Goal: Task Accomplishment & Management: Complete application form

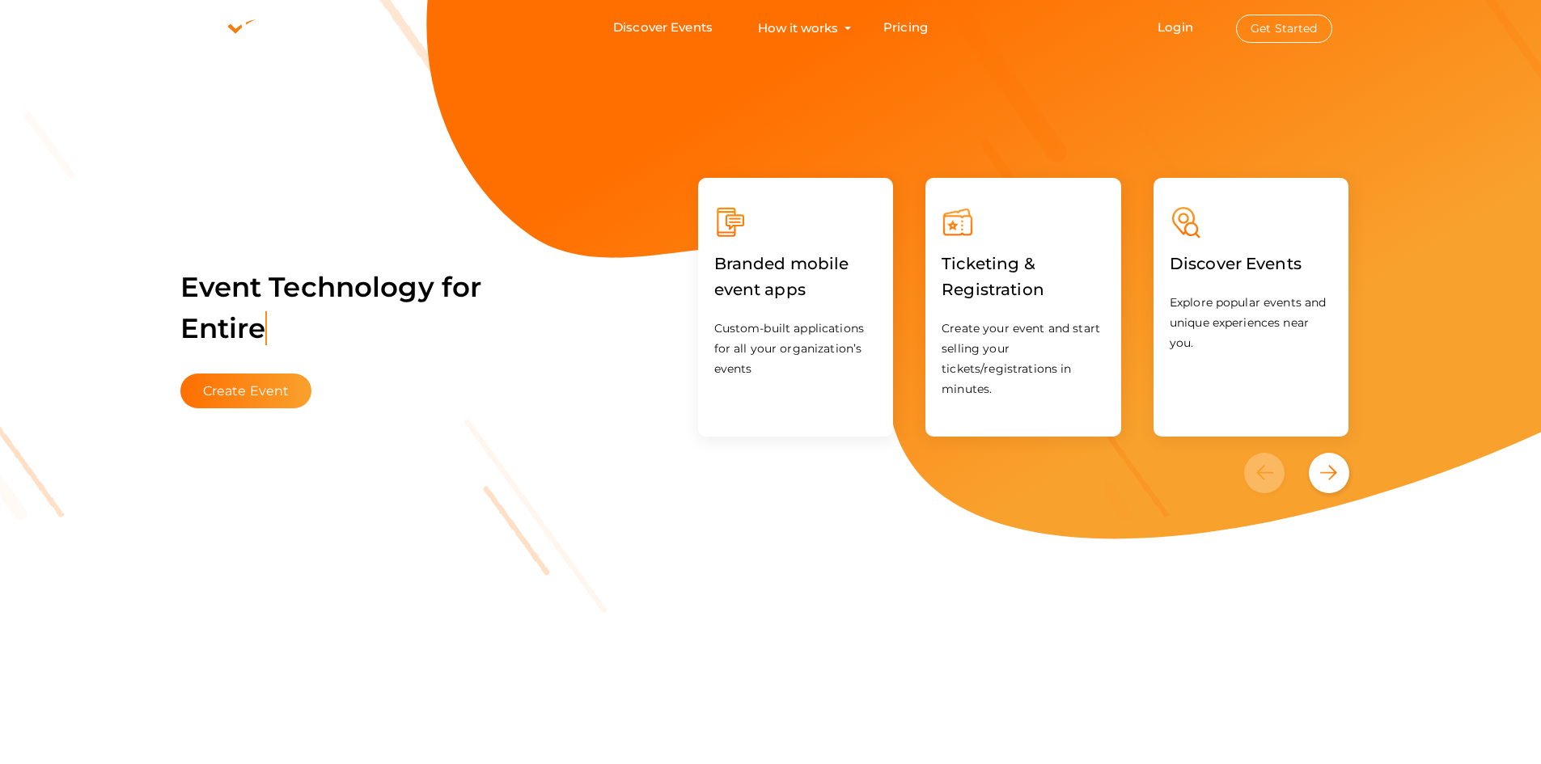
click at [1243, 6] on li "Login Get Started Branded mobile event apps YepDesk Meet Powerful Registration …" at bounding box center [1244, 28] width 239 height 54
click at [1242, 13] on li "Login Get Started Branded mobile event apps YepDesk Meet Powerful Registration …" at bounding box center [1244, 28] width 239 height 54
click at [1268, 28] on button "Get Started" at bounding box center [1284, 29] width 96 height 28
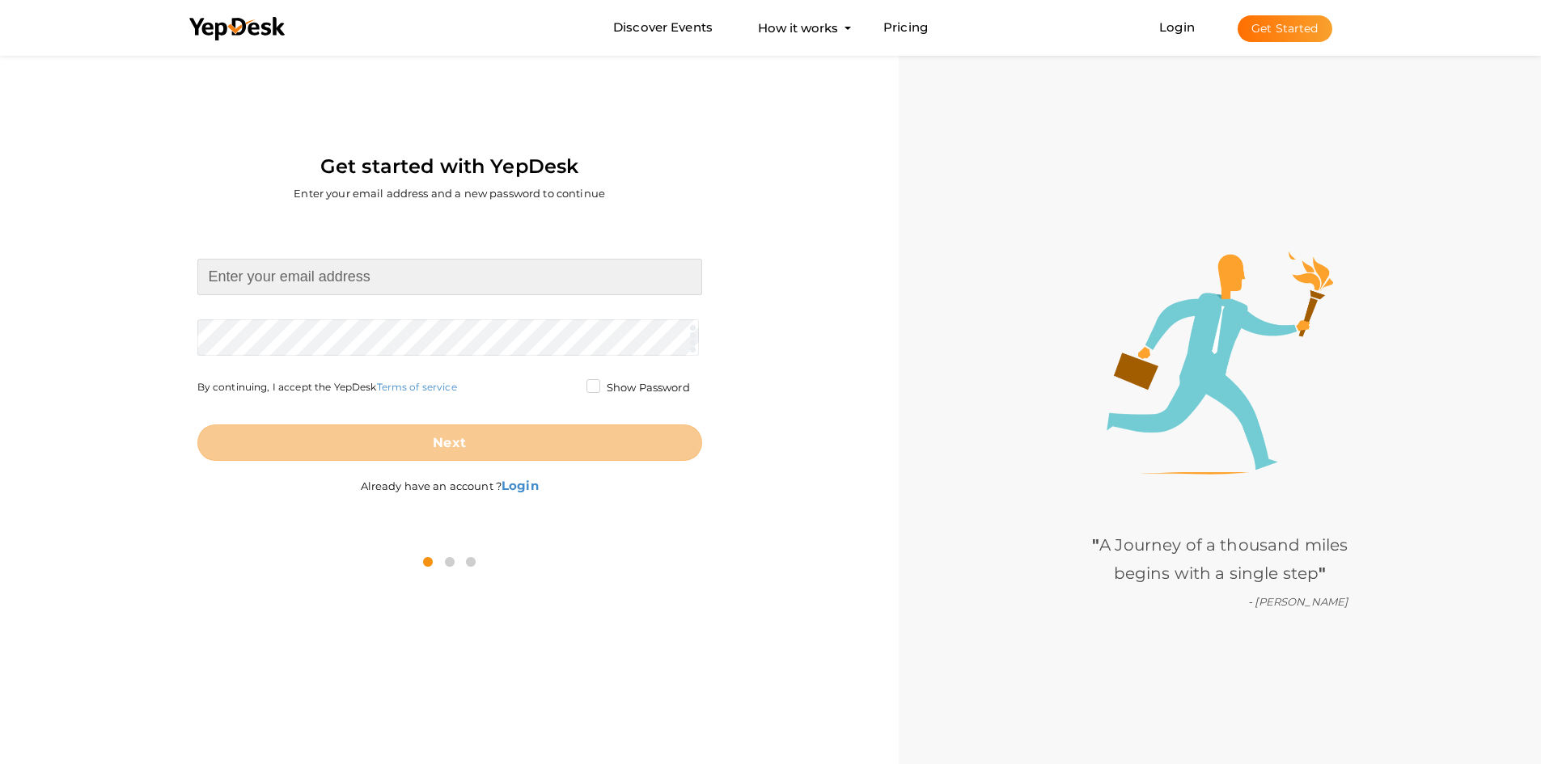
click at [277, 269] on input at bounding box center [449, 277] width 505 height 36
paste input "steelandstonekitchenandbath@baskmail.com"
type input "steelandstonekitchenandbath@baskmail.com"
drag, startPoint x: 222, startPoint y: 334, endPoint x: 831, endPoint y: 387, distance: 611.4
click at [831, 387] on div "steelandstonekitchenandbath@baskmail.com Required. Invalid email. Checking You …" at bounding box center [449, 379] width 874 height 316
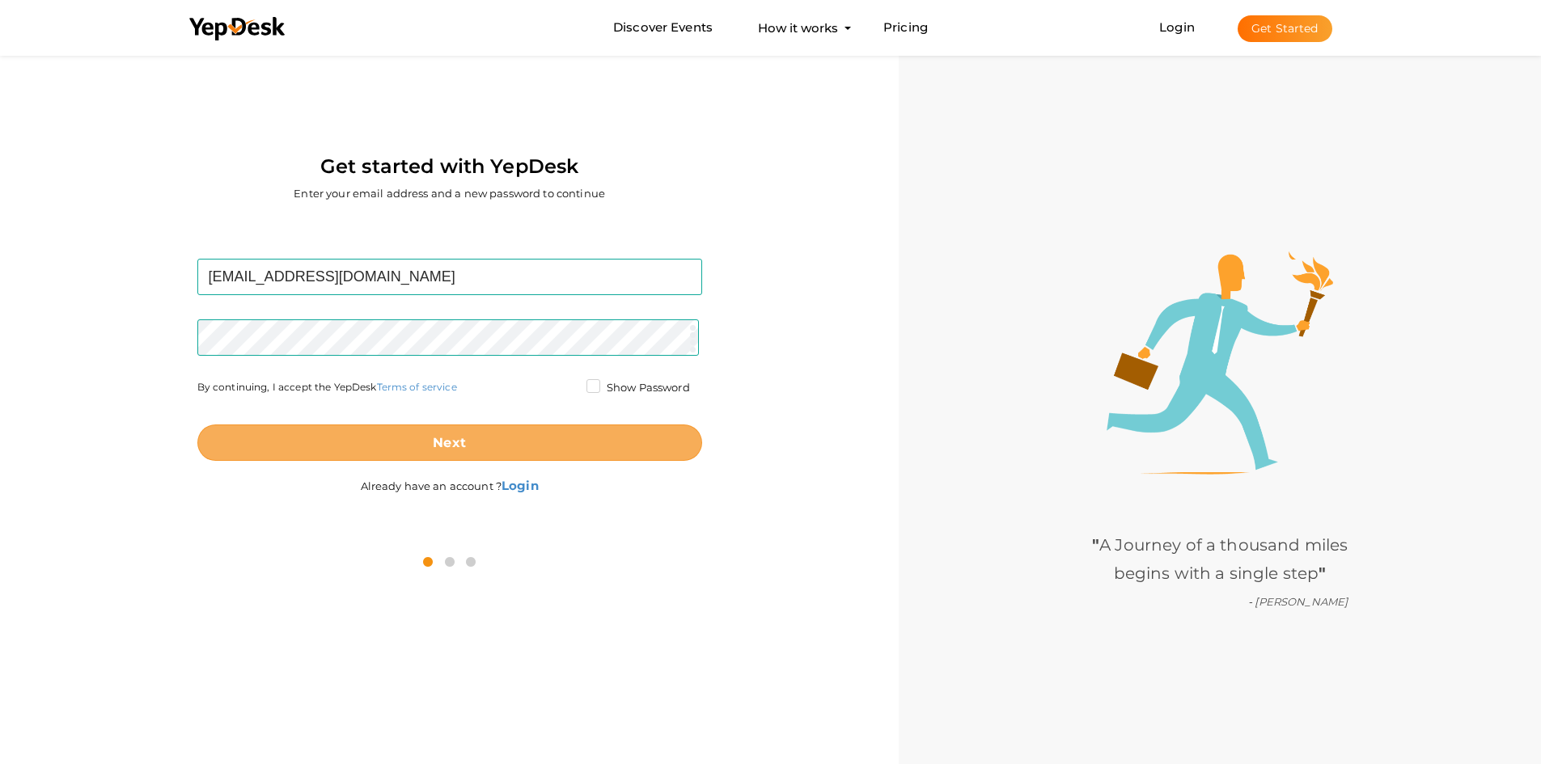
click at [362, 438] on button "Next" at bounding box center [449, 443] width 505 height 36
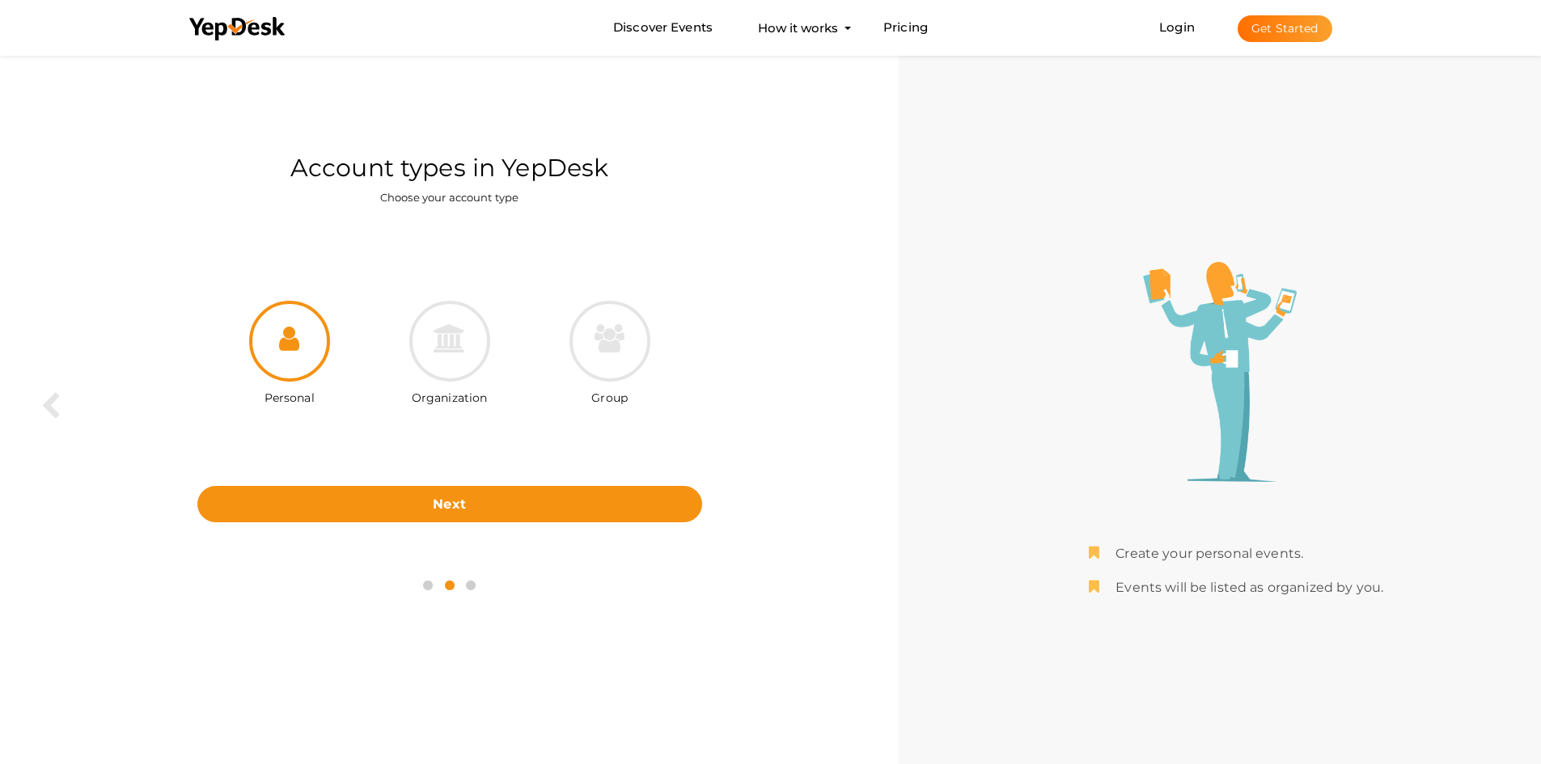
click at [469, 394] on label "Organization" at bounding box center [450, 394] width 76 height 24
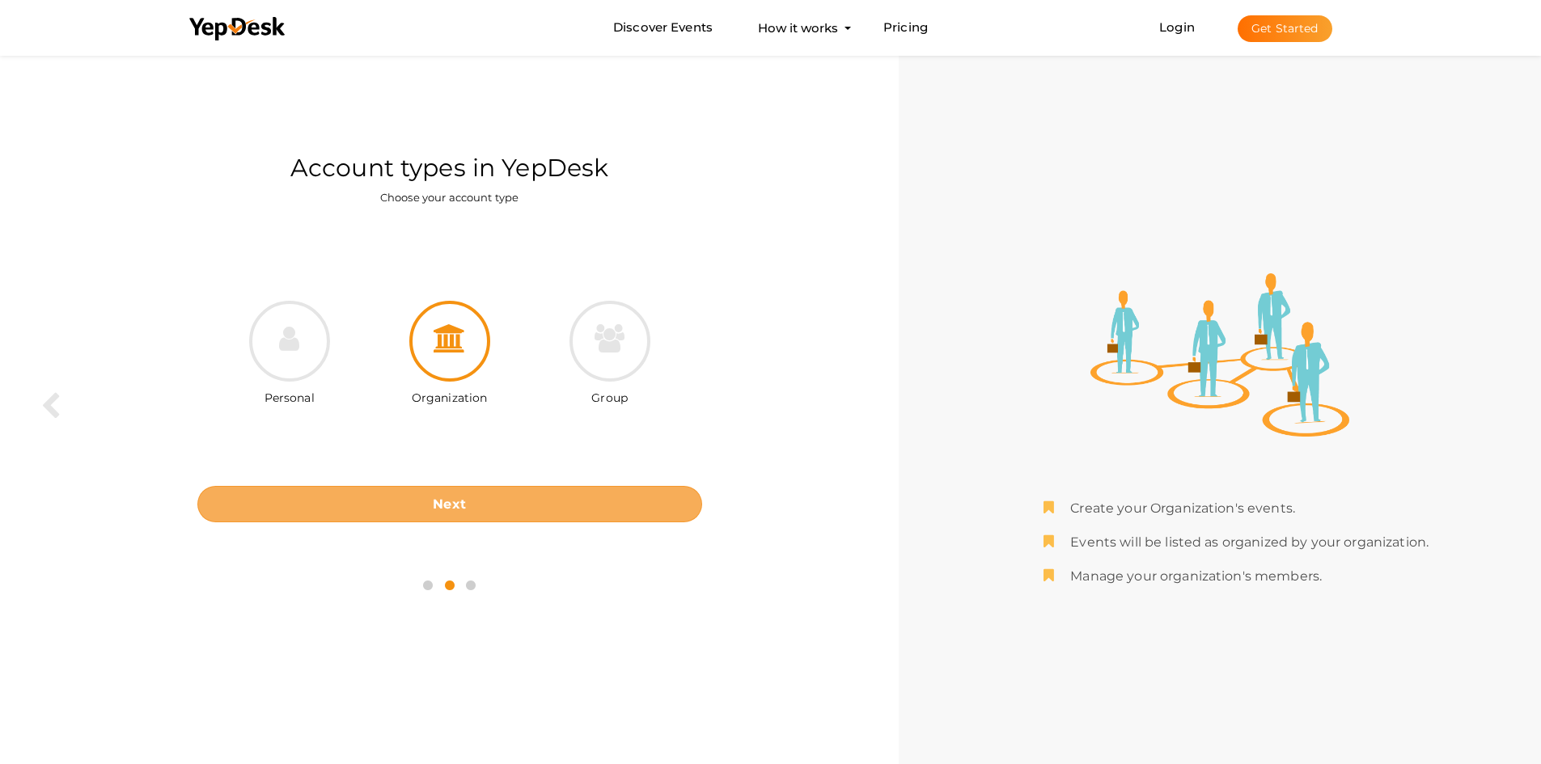
click at [463, 493] on button "Next" at bounding box center [449, 504] width 505 height 36
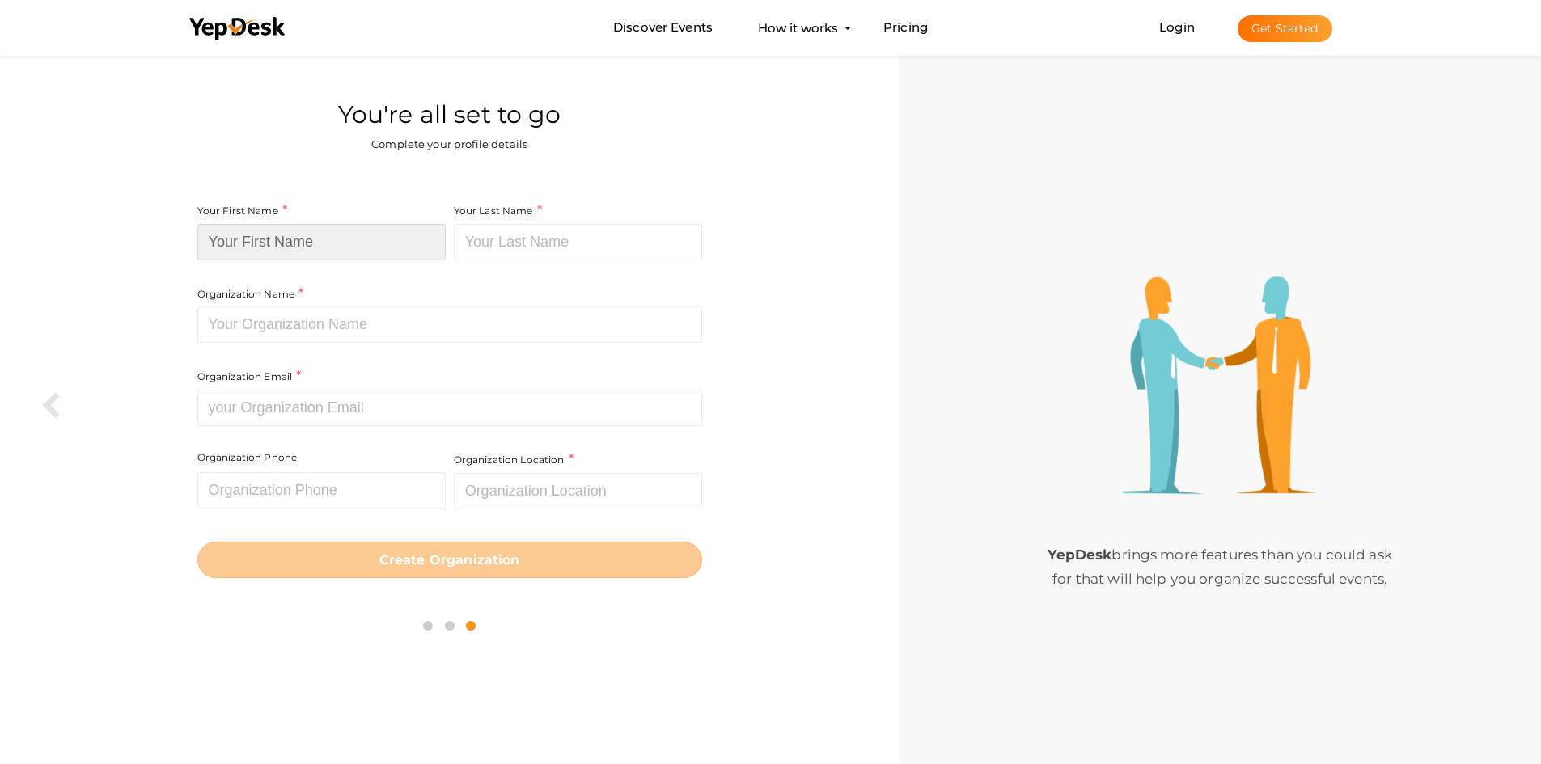
paste input "Steel & Stone Kitchen"
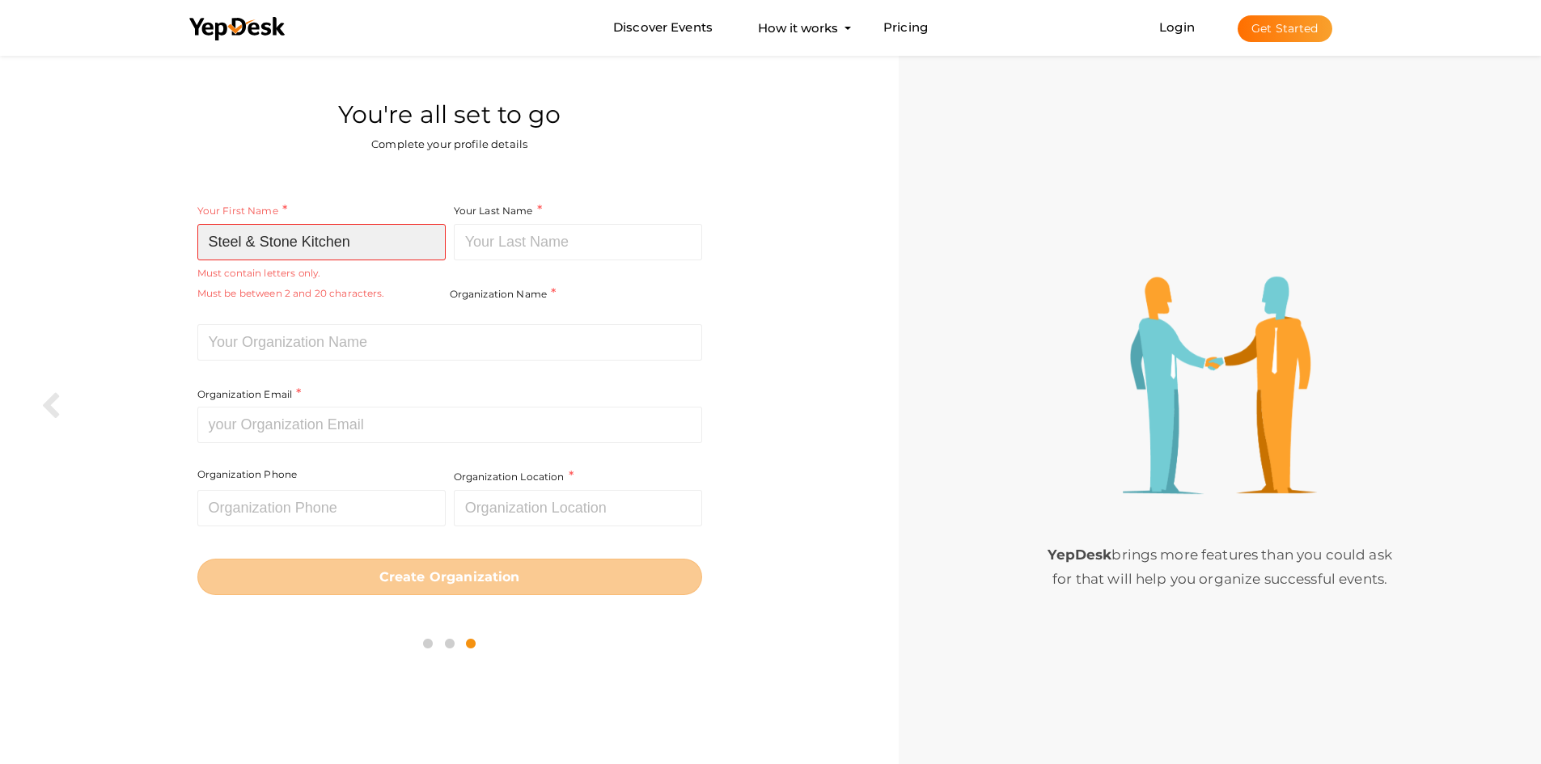
click at [324, 226] on input "Steel & Stone Kitchen" at bounding box center [321, 242] width 248 height 36
click at [316, 233] on input "Steel & Stone Kitchen" at bounding box center [321, 242] width 248 height 36
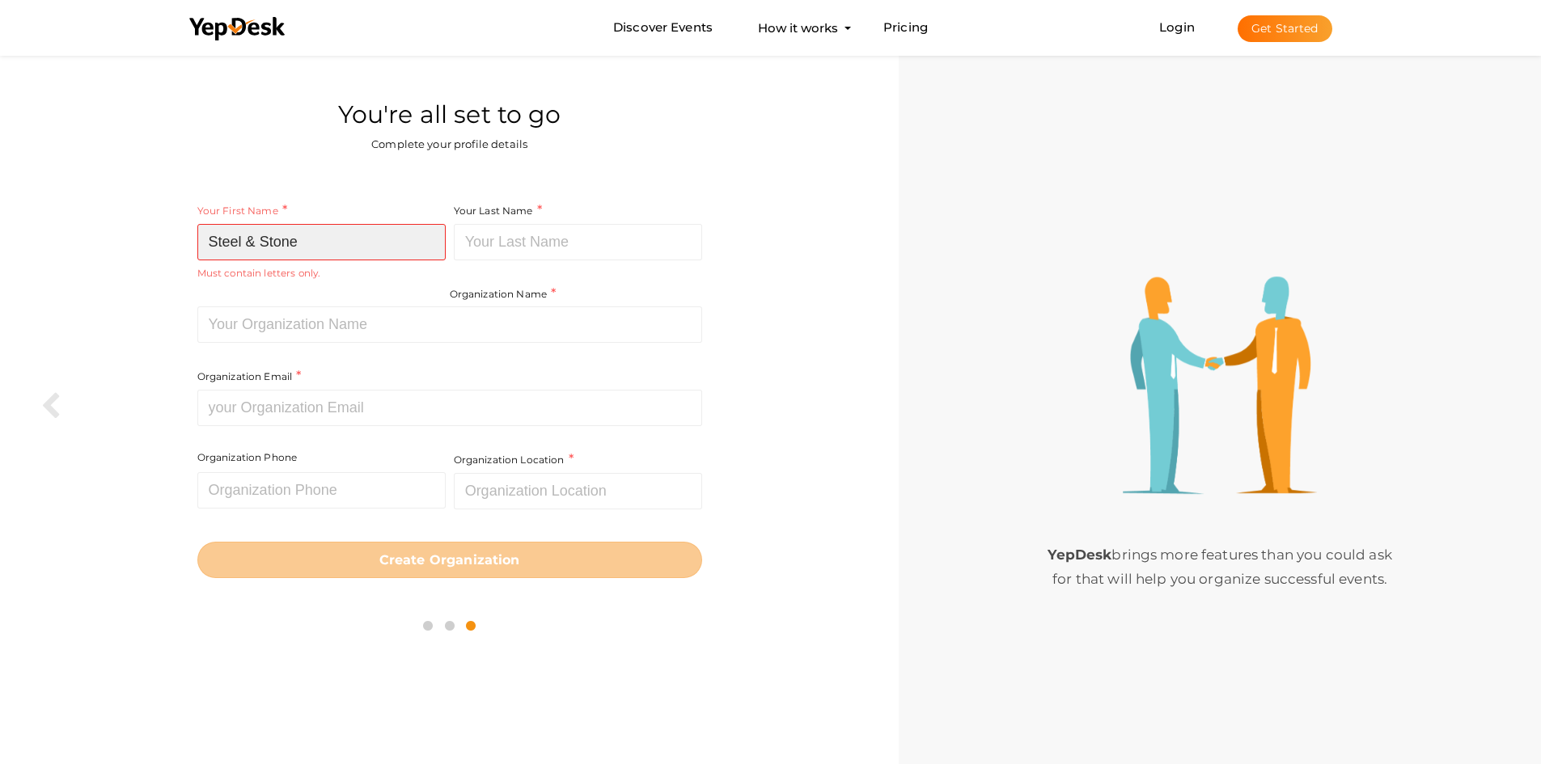
type input "Steel & Stone"
paste input "Kitchen"
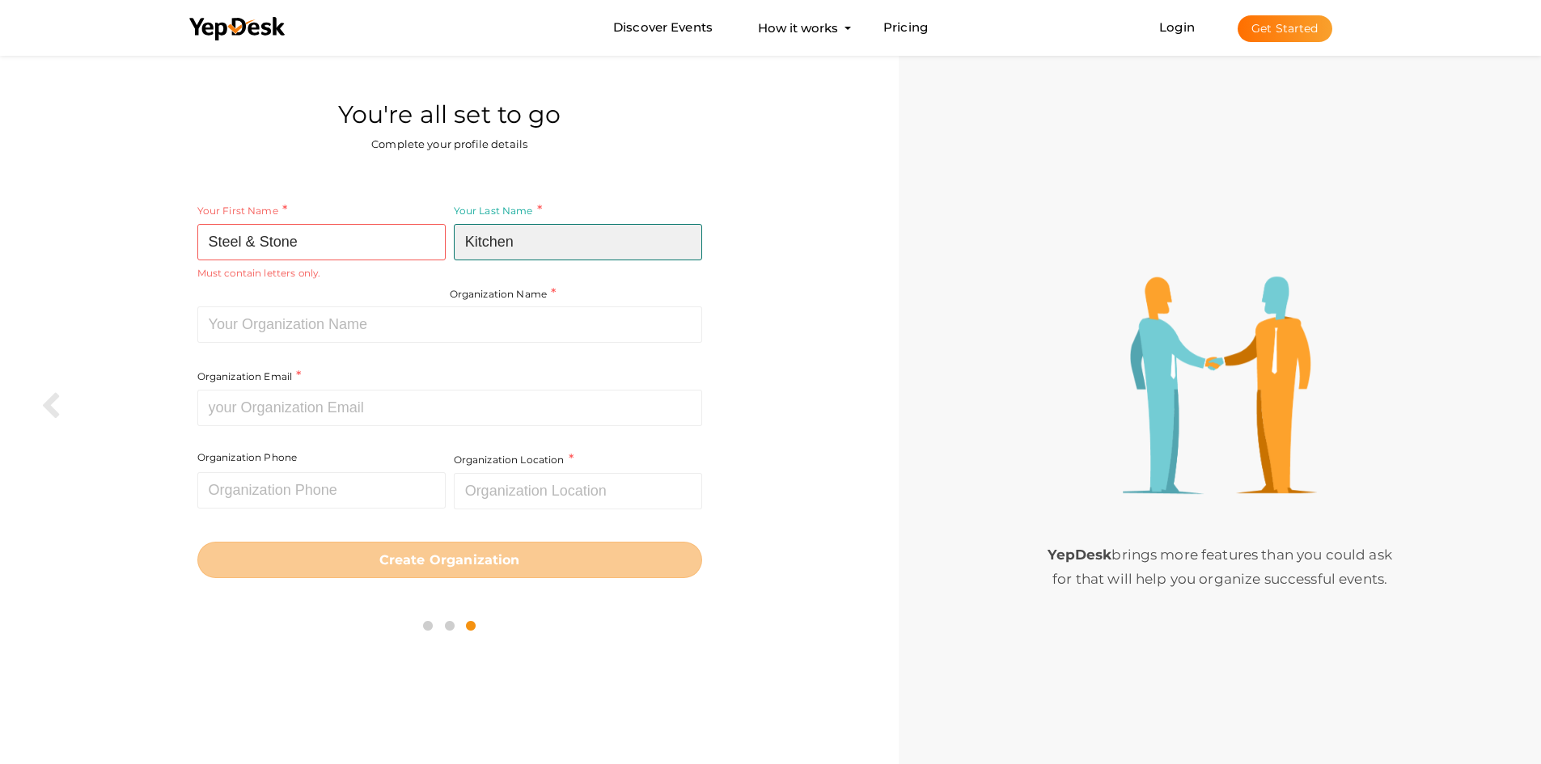
type input "Kitchen"
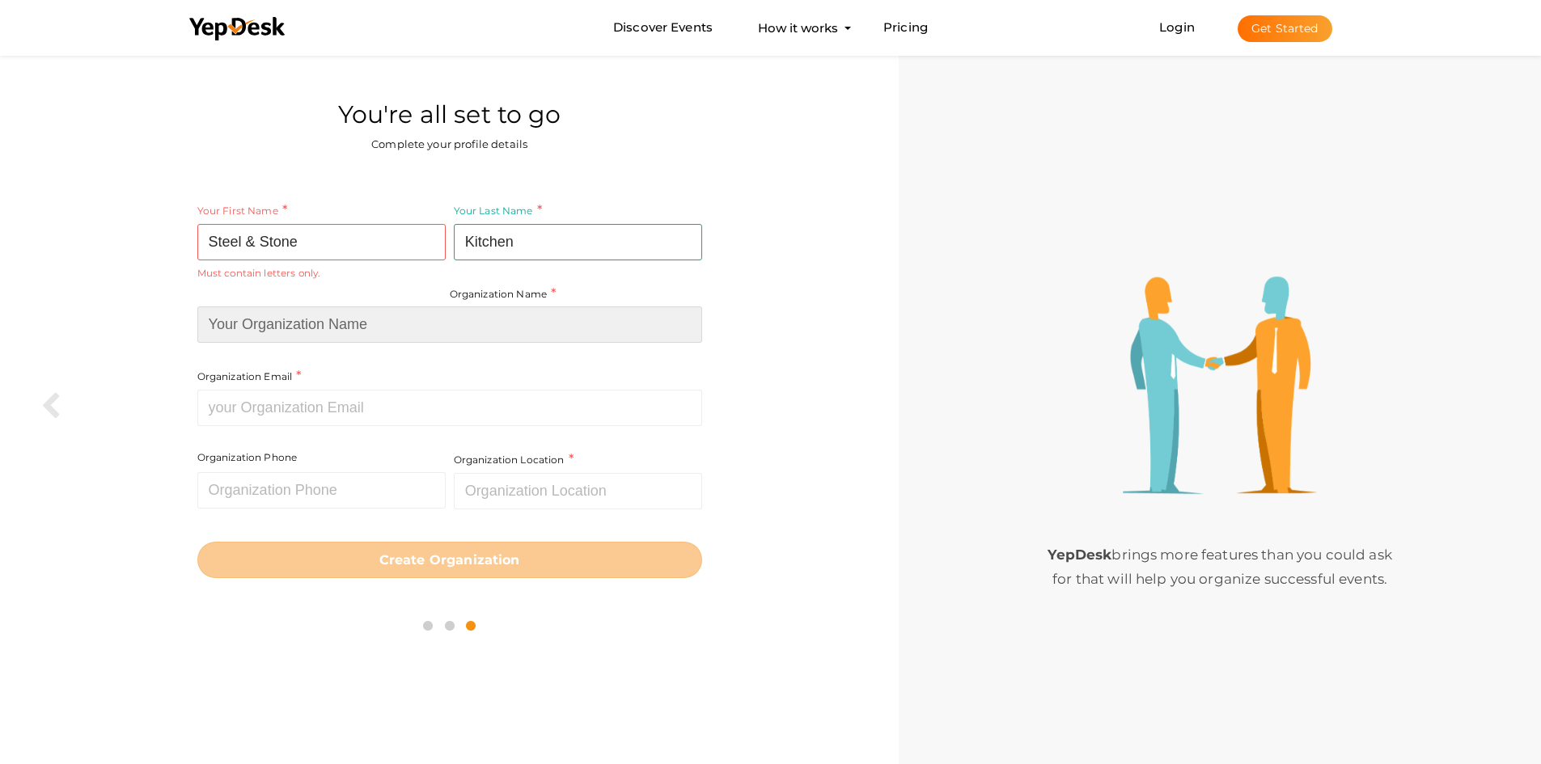
click at [291, 324] on input at bounding box center [449, 325] width 505 height 36
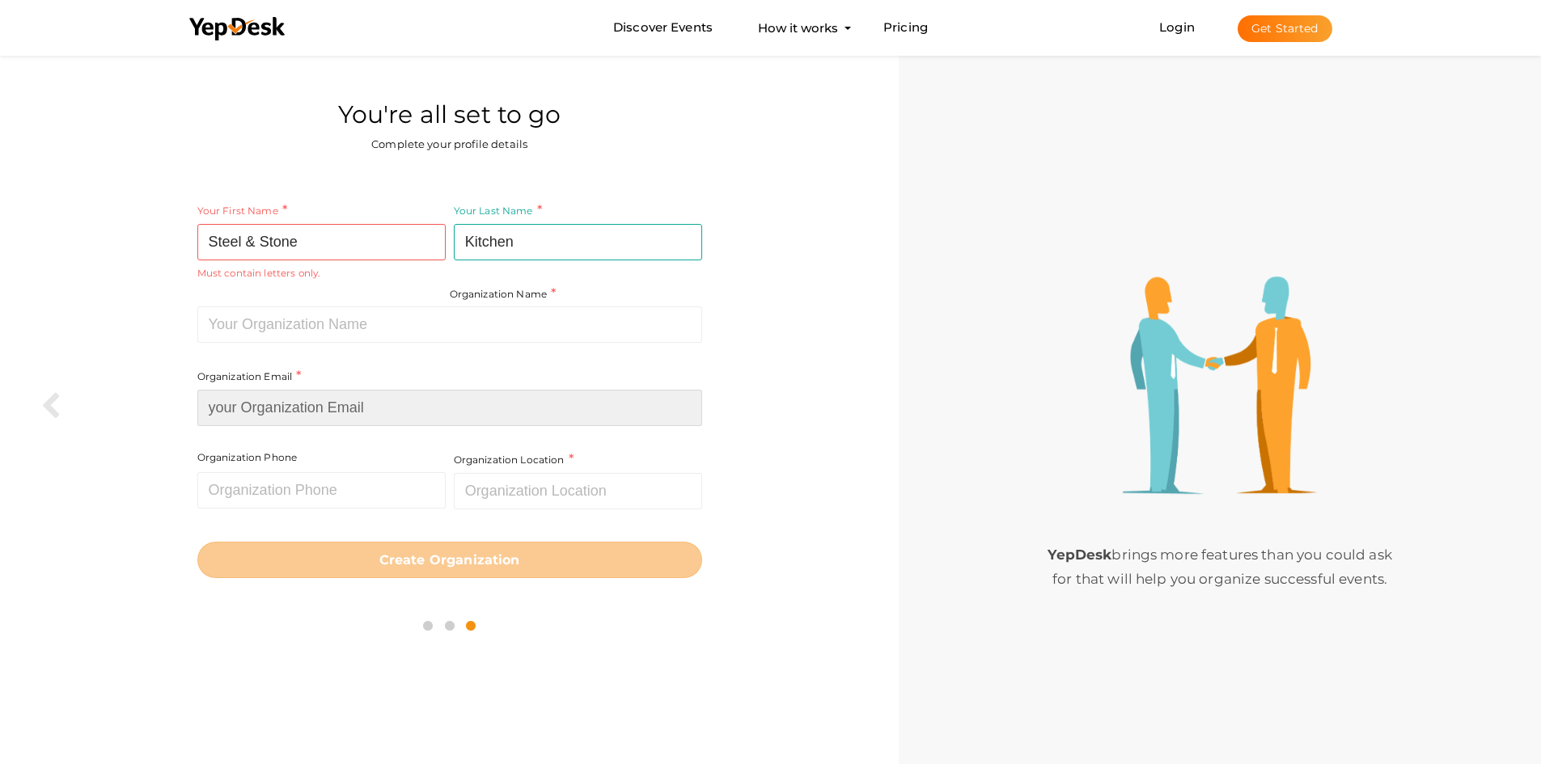
paste input "steelandstonekbdesign@gmail.com"
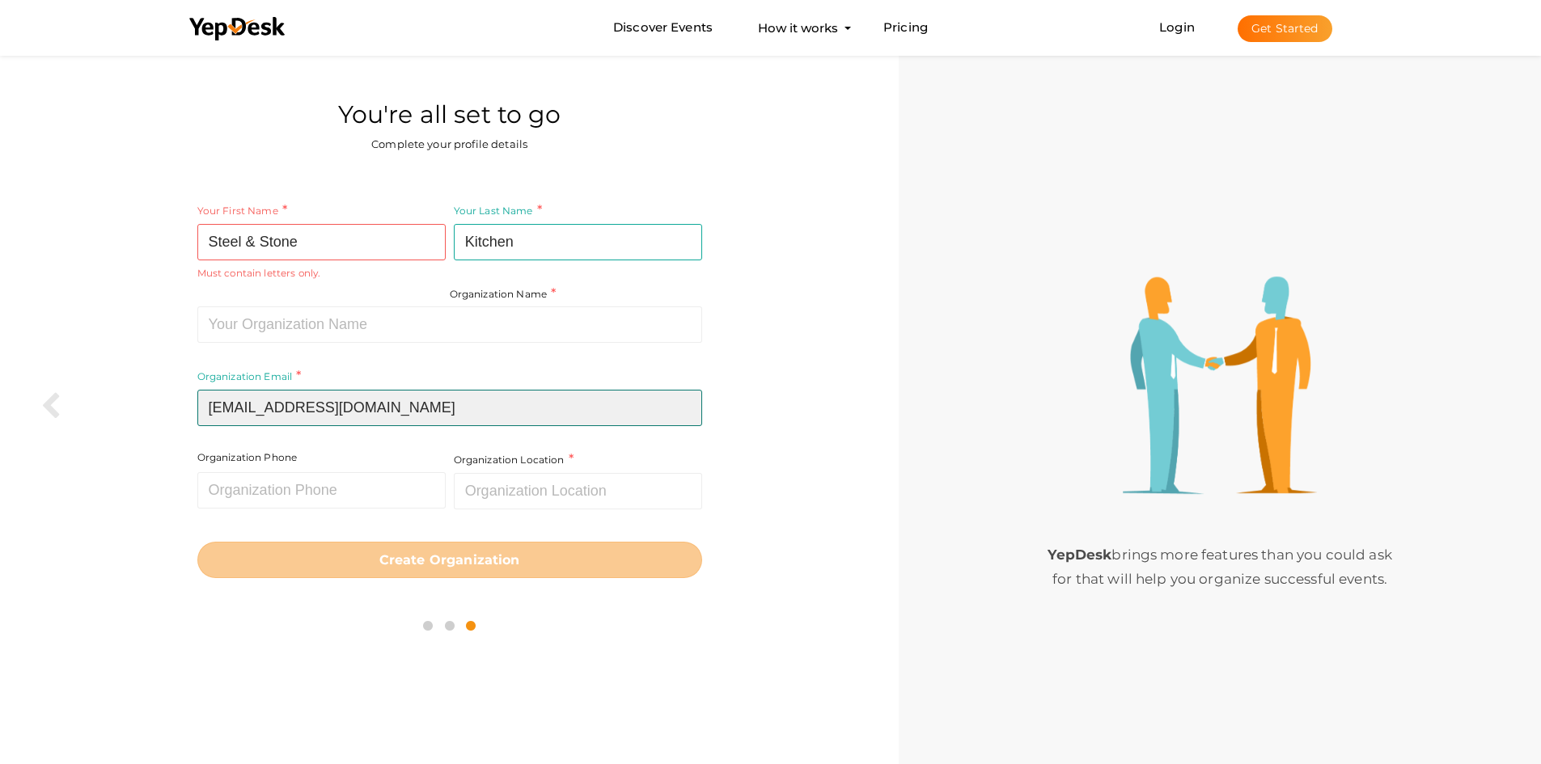
type input "steelandstonekbdesign@gmail.com"
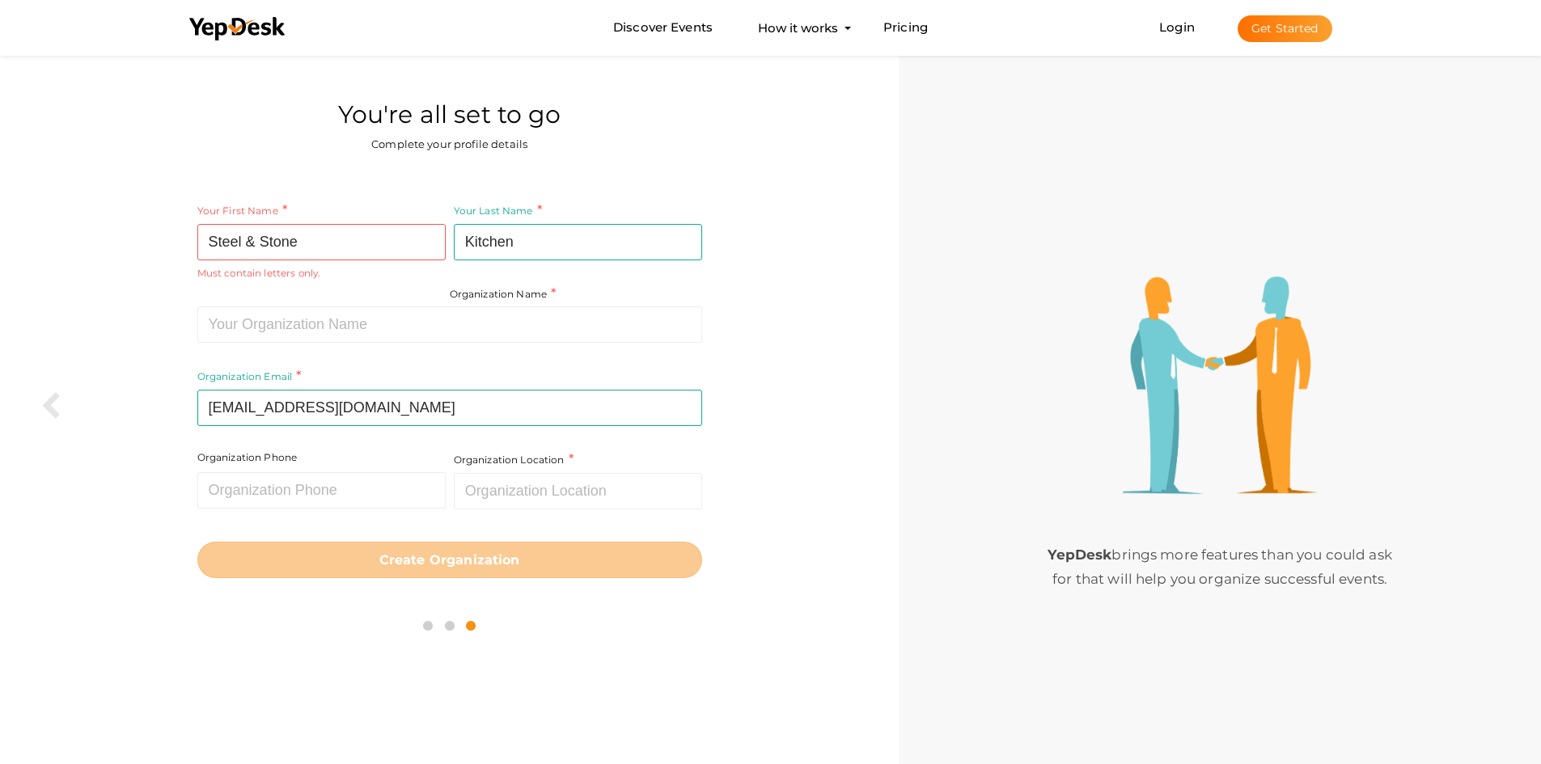
drag, startPoint x: 332, startPoint y: 230, endPoint x: 772, endPoint y: 325, distance: 450.3
click at [772, 325] on div "Your First Name Steel & Stone Required. Must contain letters only. Must be betw…" at bounding box center [449, 390] width 874 height 408
paste input "3037178635"
type input "3037178635"
drag, startPoint x: 460, startPoint y: 397, endPoint x: 480, endPoint y: 489, distance: 93.6
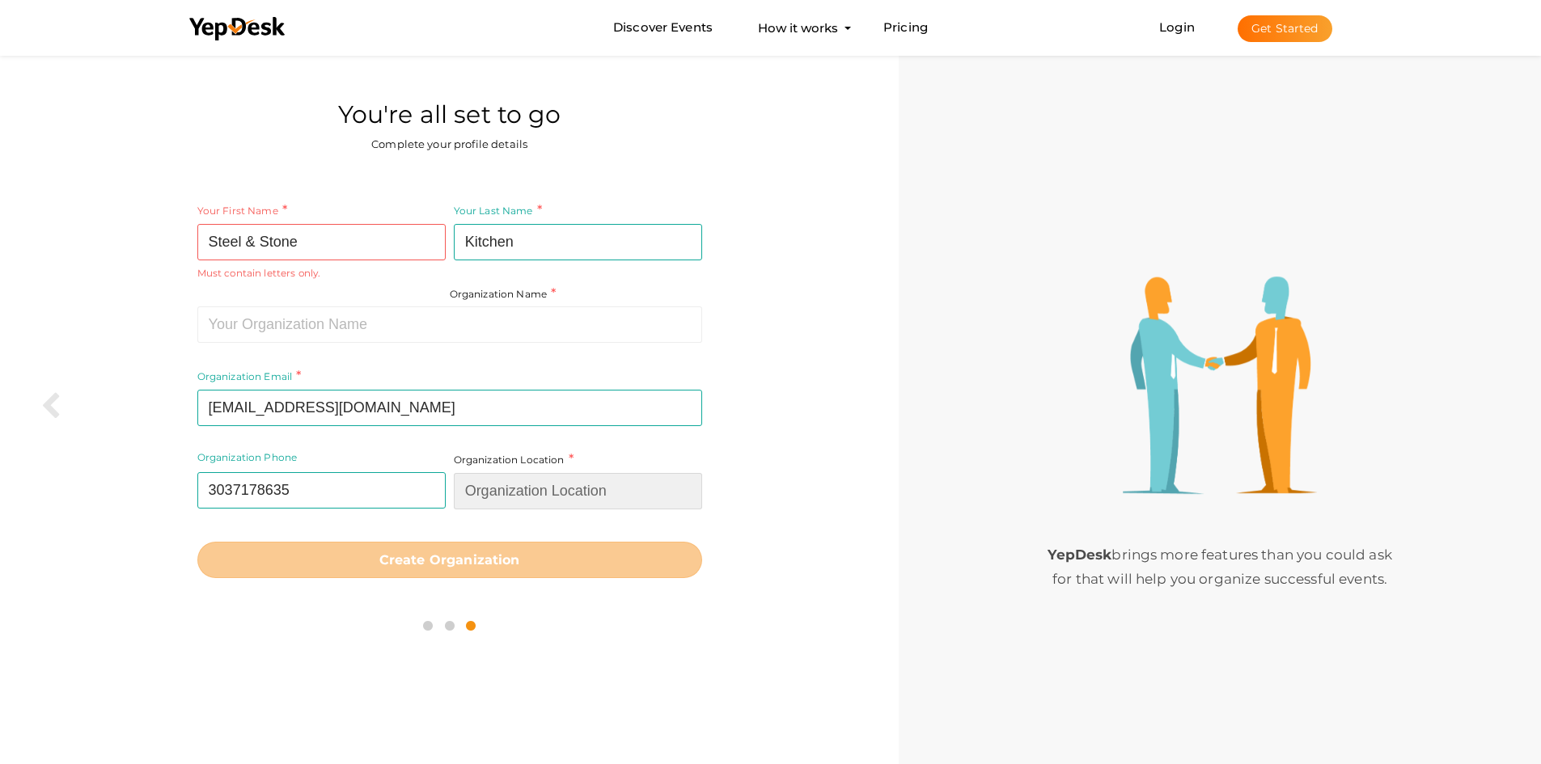
paste input "Lakewood CO"
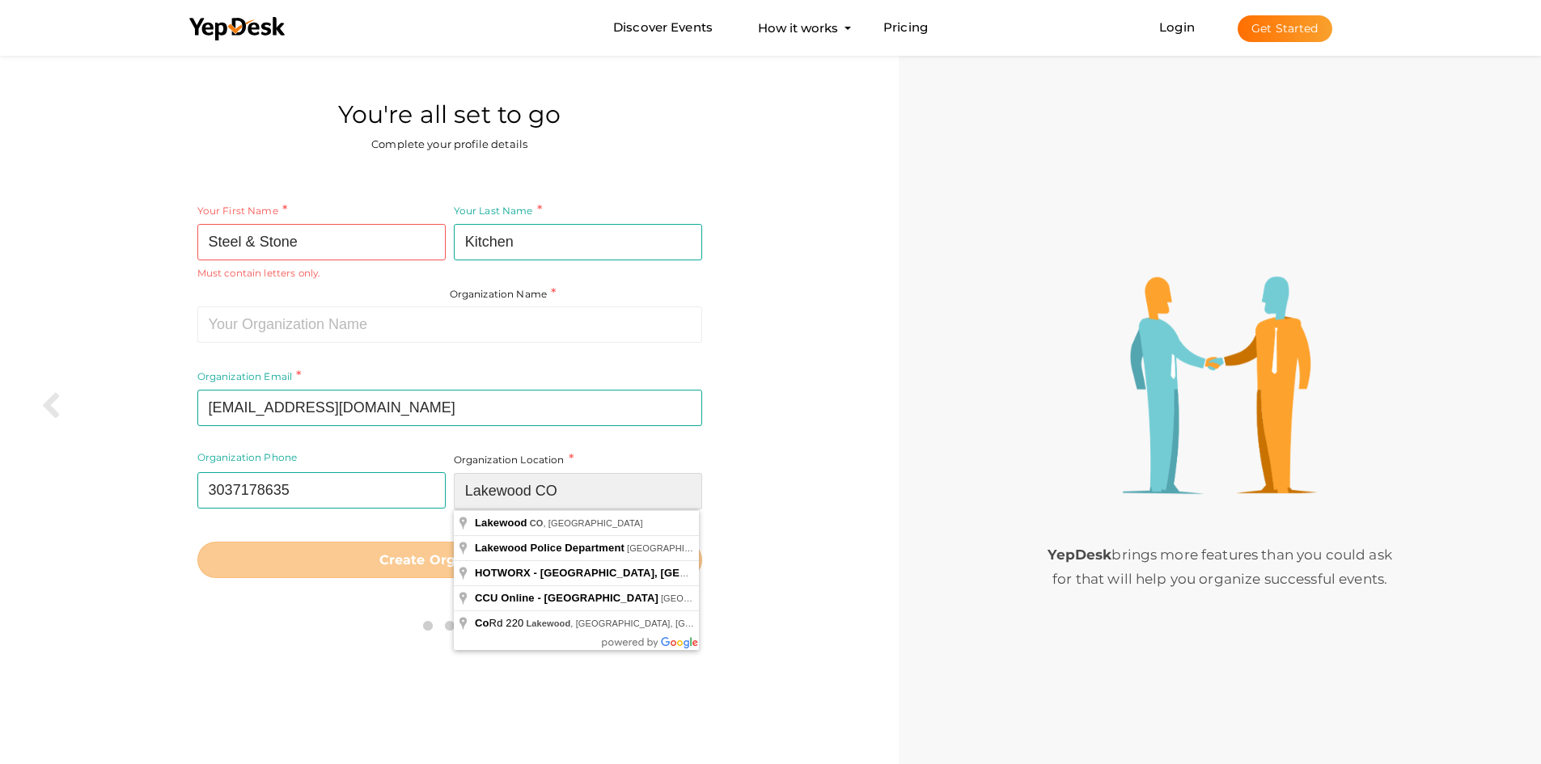
type input "Lakewood CO"
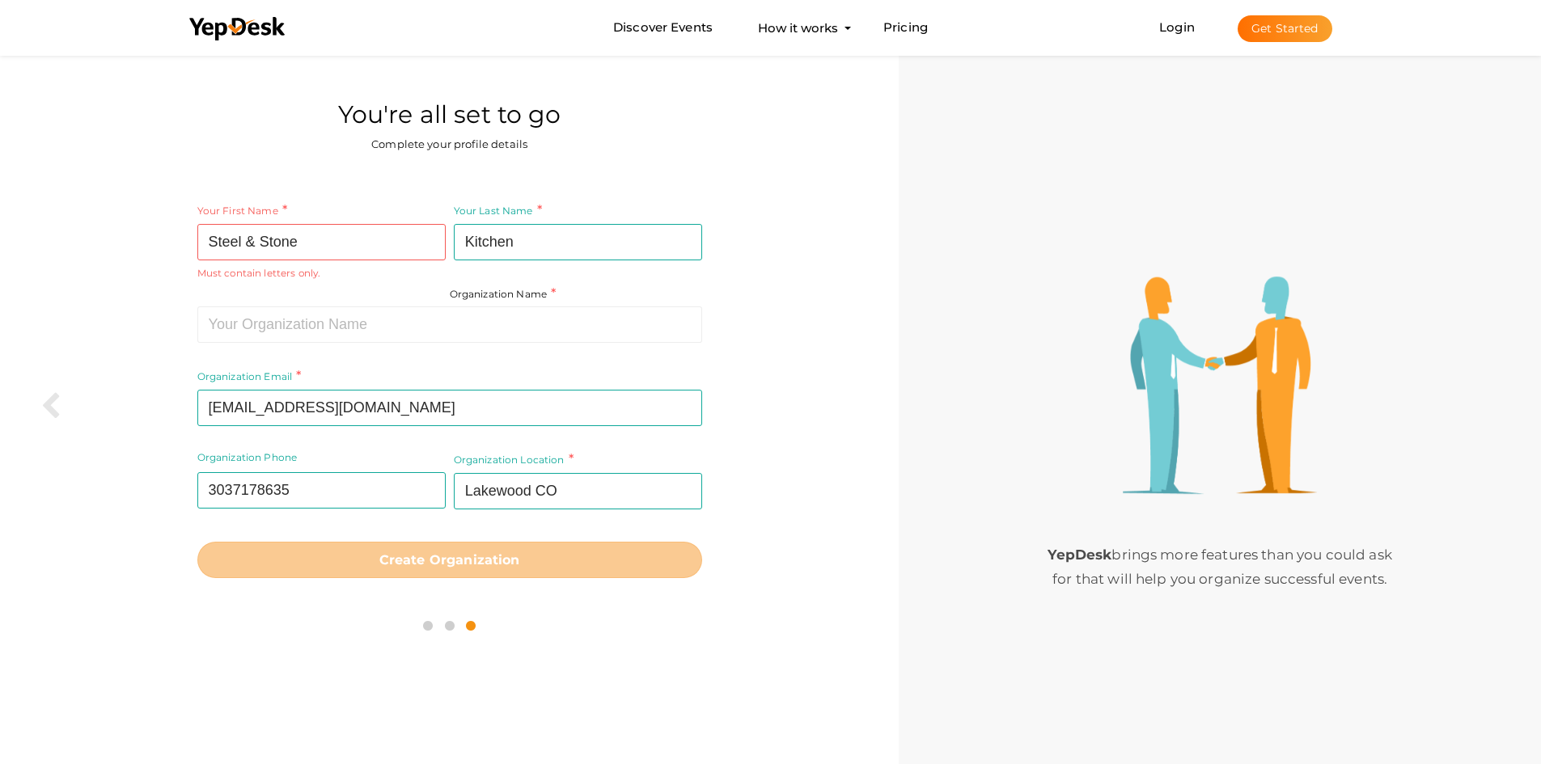
drag, startPoint x: 510, startPoint y: 307, endPoint x: 768, endPoint y: 257, distance: 263.5
click at [768, 257] on div "Your First Name Steel & Stone Required. Must contain letters only. Must be betw…" at bounding box center [449, 390] width 874 height 408
click at [242, 239] on input "Steel & Stone" at bounding box center [321, 242] width 248 height 36
type input "steel&stone"
click at [190, 21] on icon at bounding box center [237, 29] width 97 height 24
